Goal: Transaction & Acquisition: Purchase product/service

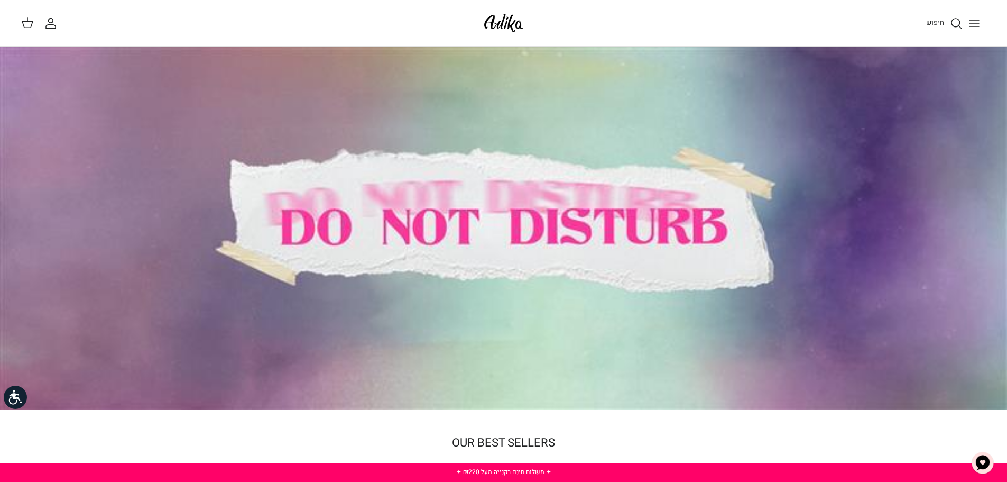
click at [979, 23] on line "Toggle menu" at bounding box center [975, 23] width 10 height 0
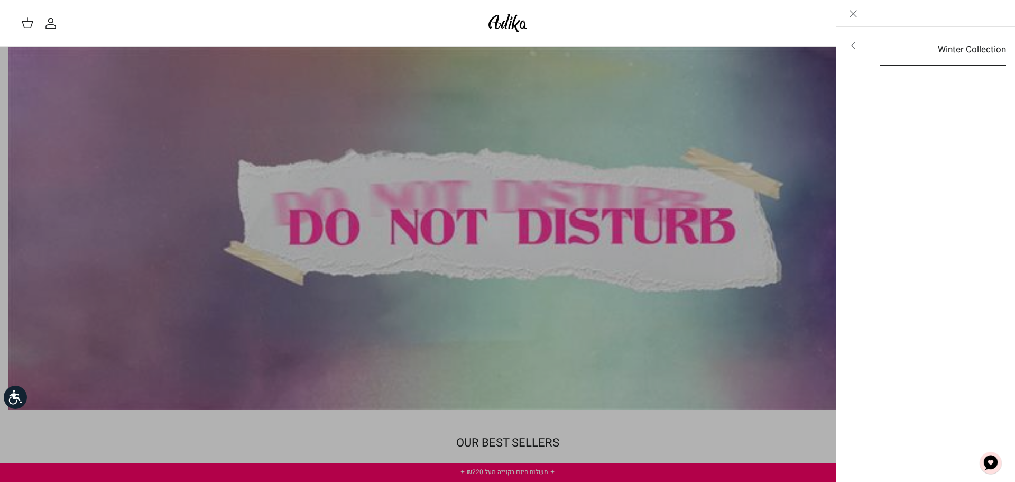
click at [932, 53] on link "Winter Collection" at bounding box center [943, 49] width 145 height 33
click at [949, 45] on link "לכל הפריטים" at bounding box center [926, 46] width 169 height 26
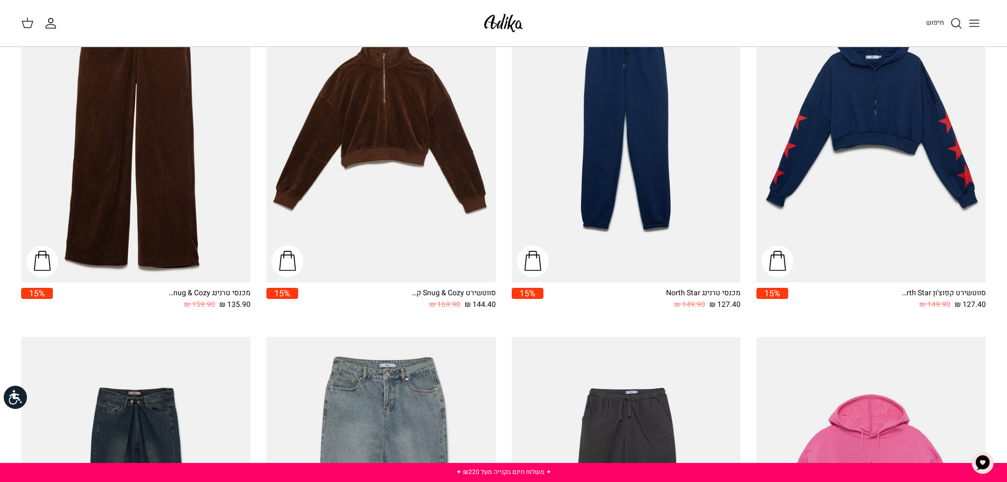
scroll to position [899, 0]
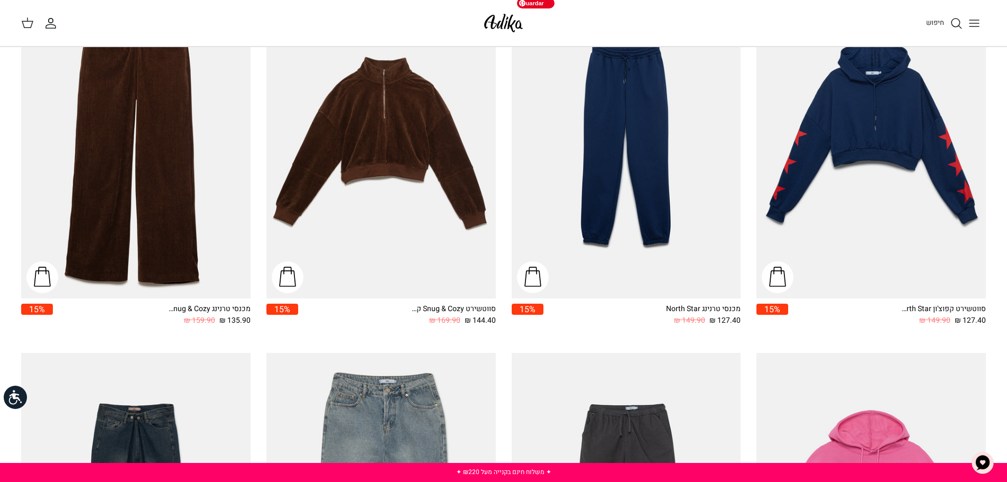
click at [511, 17] on img at bounding box center [503, 23] width 45 height 25
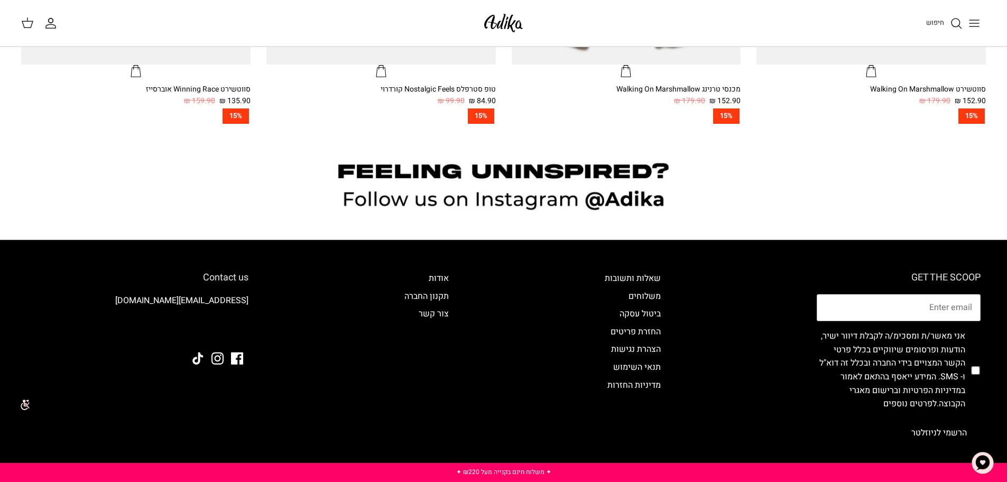
scroll to position [1177, 0]
